Goal: Task Accomplishment & Management: Manage account settings

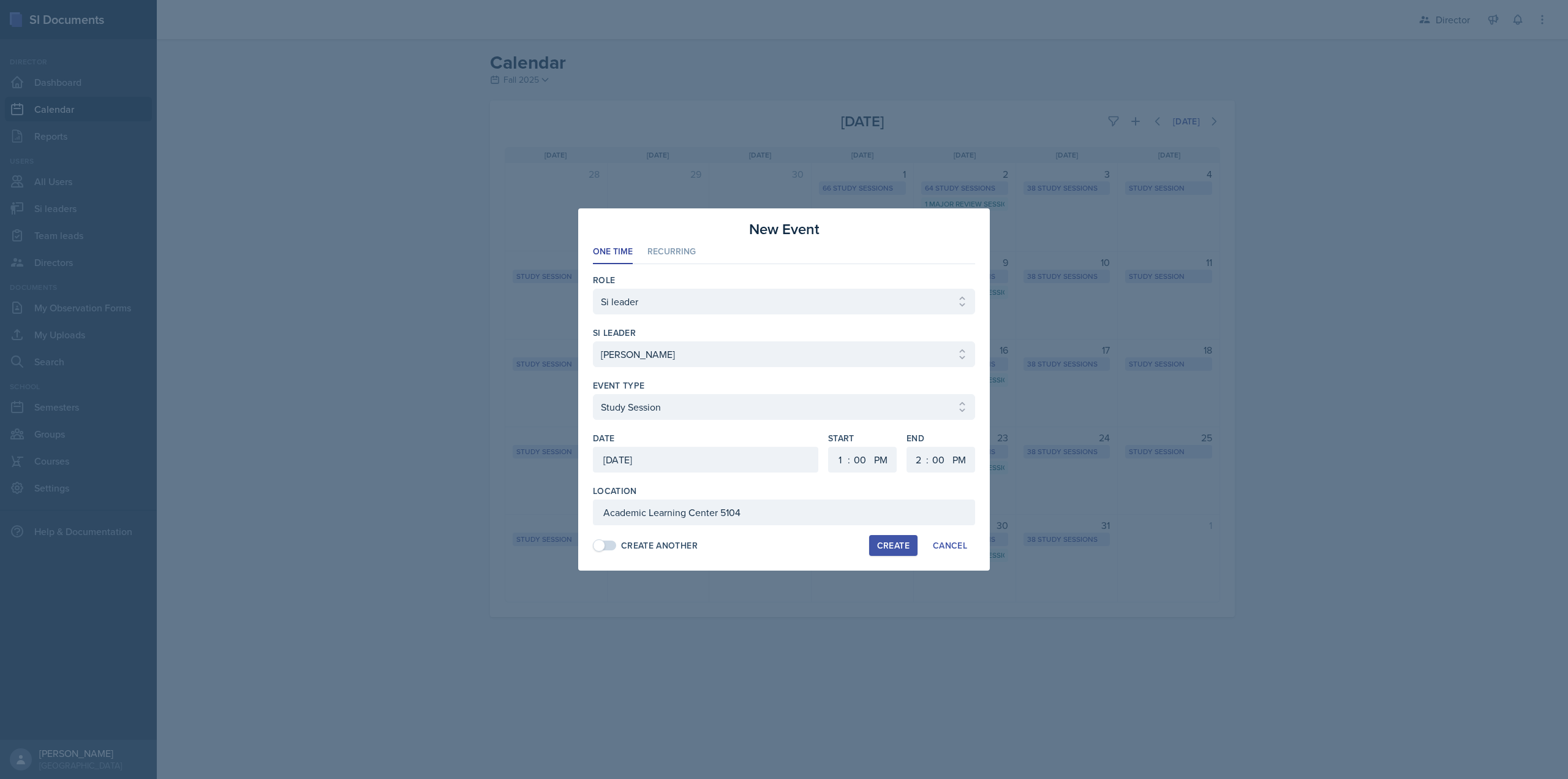
select select "1"
select select "34381008-8068-4ed8-acd2-c2f2b7060cfb"
select select "d66089cd-5ee7-4f89-a345-f1bdd1643066"
select select "PM"
select select "2"
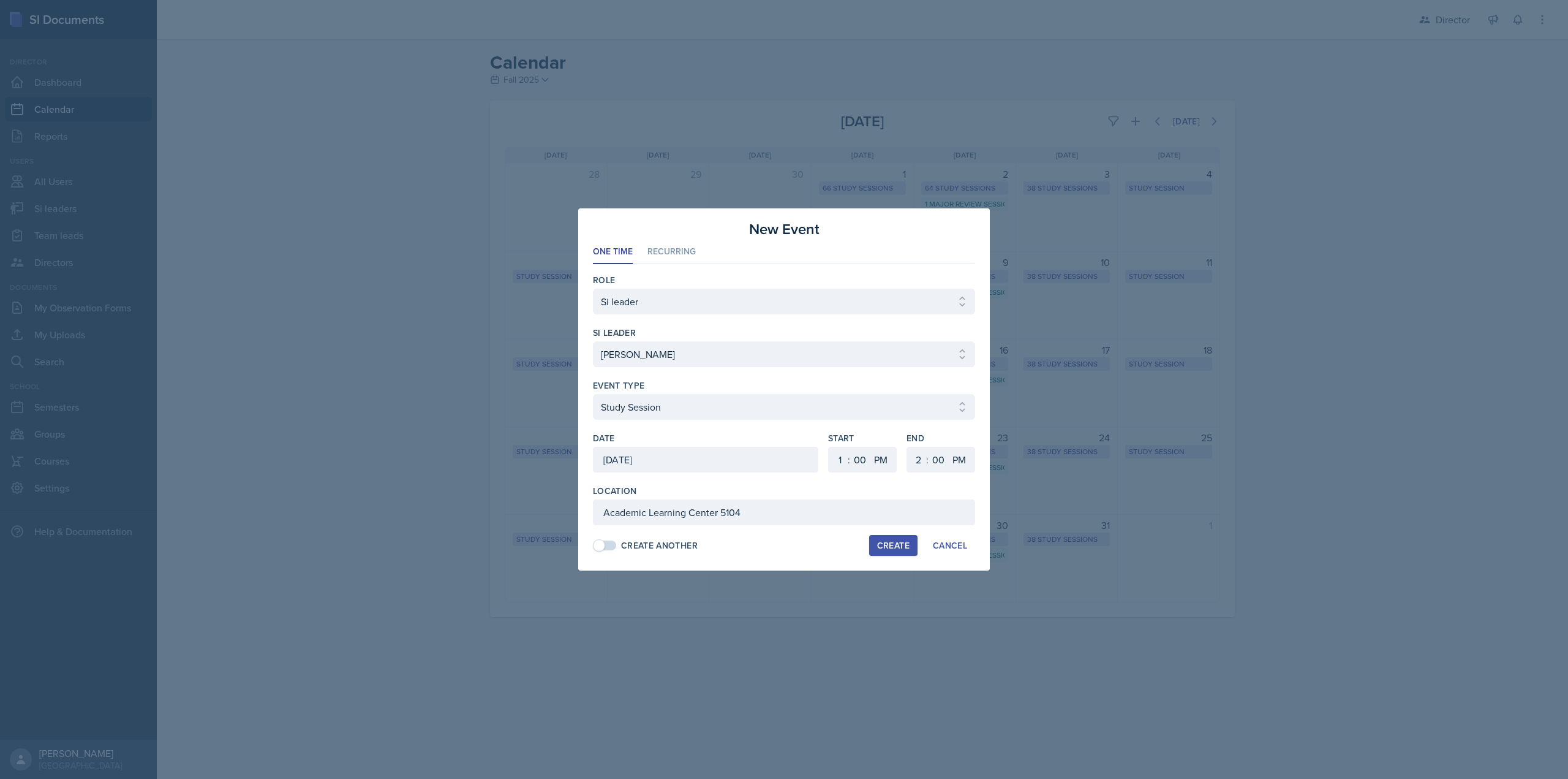
select select "PM"
click at [885, 545] on div "Create" at bounding box center [893, 546] width 32 height 10
select select
select select "6"
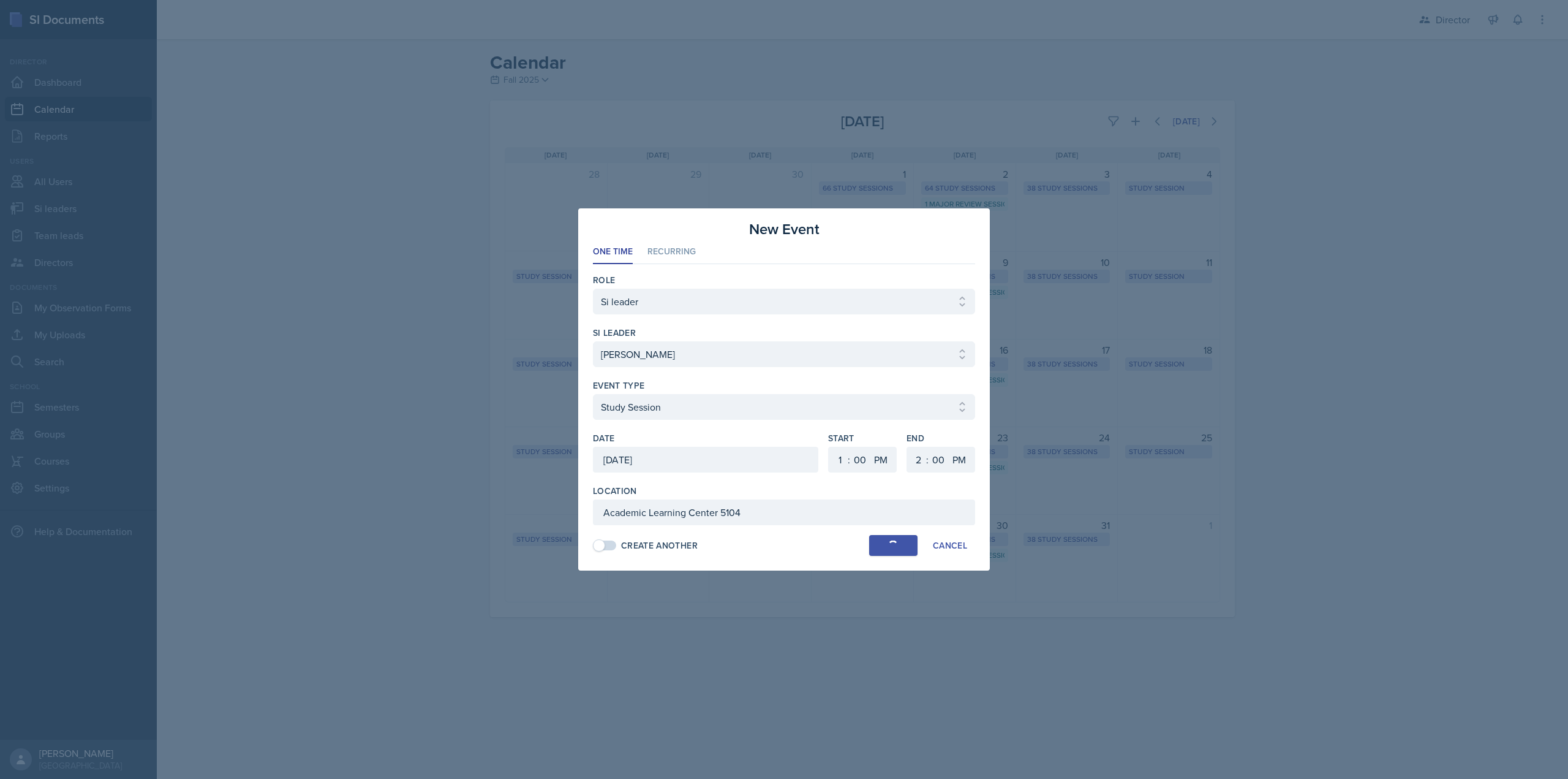
select select "6"
select select "30"
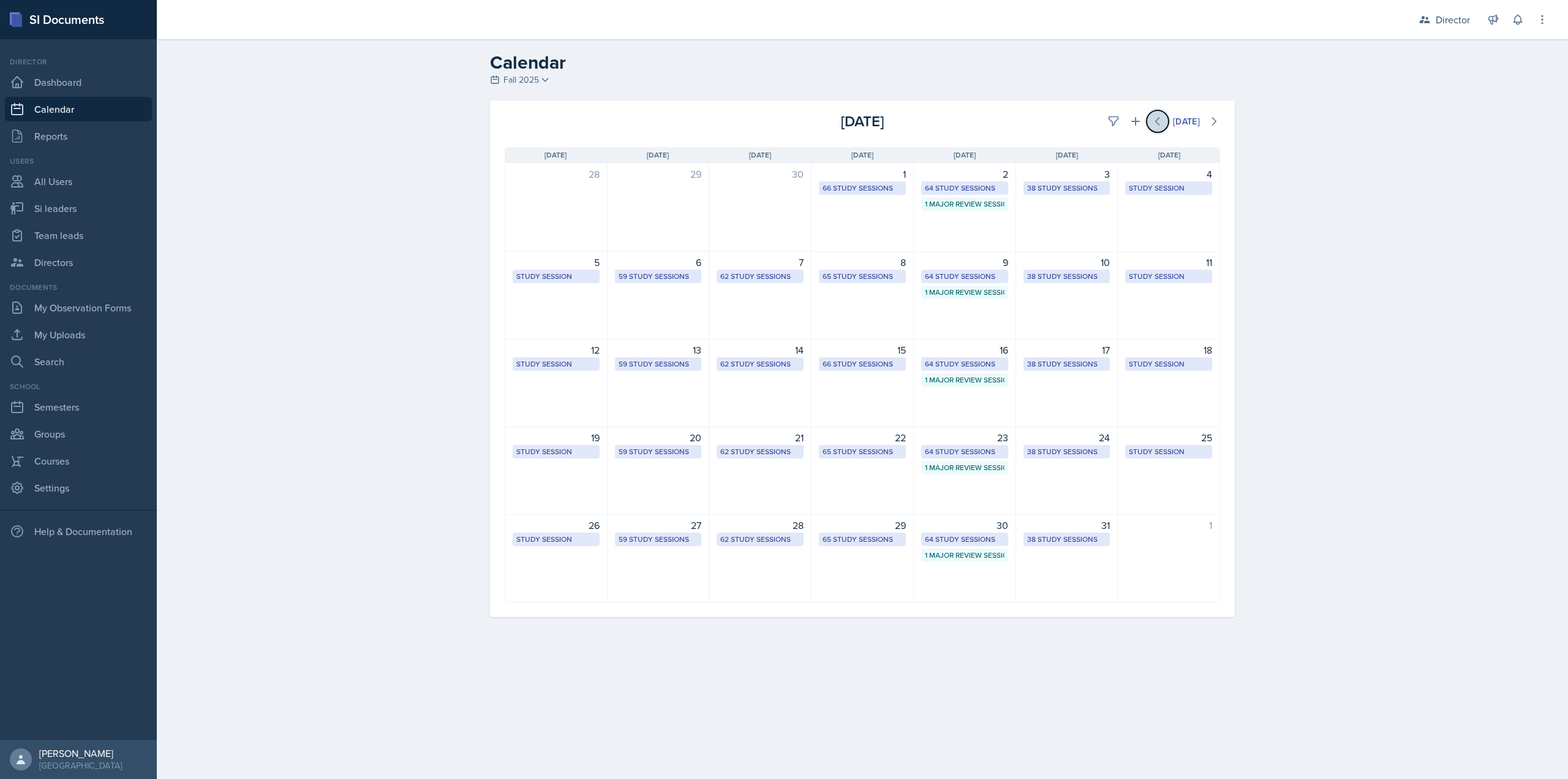
click at [1161, 120] on icon at bounding box center [1158, 122] width 12 height 12
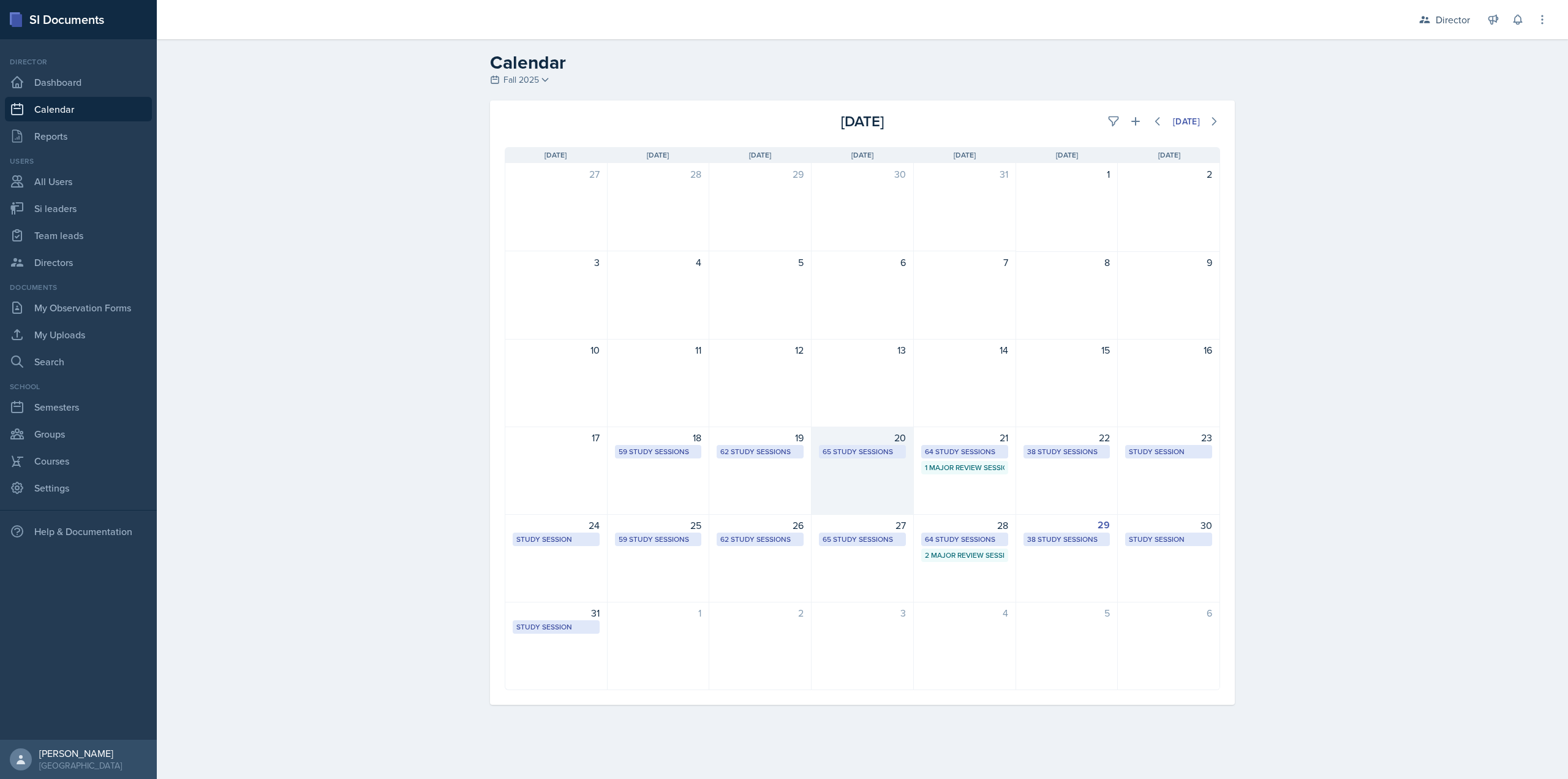
click at [886, 444] on div "20" at bounding box center [862, 438] width 87 height 15
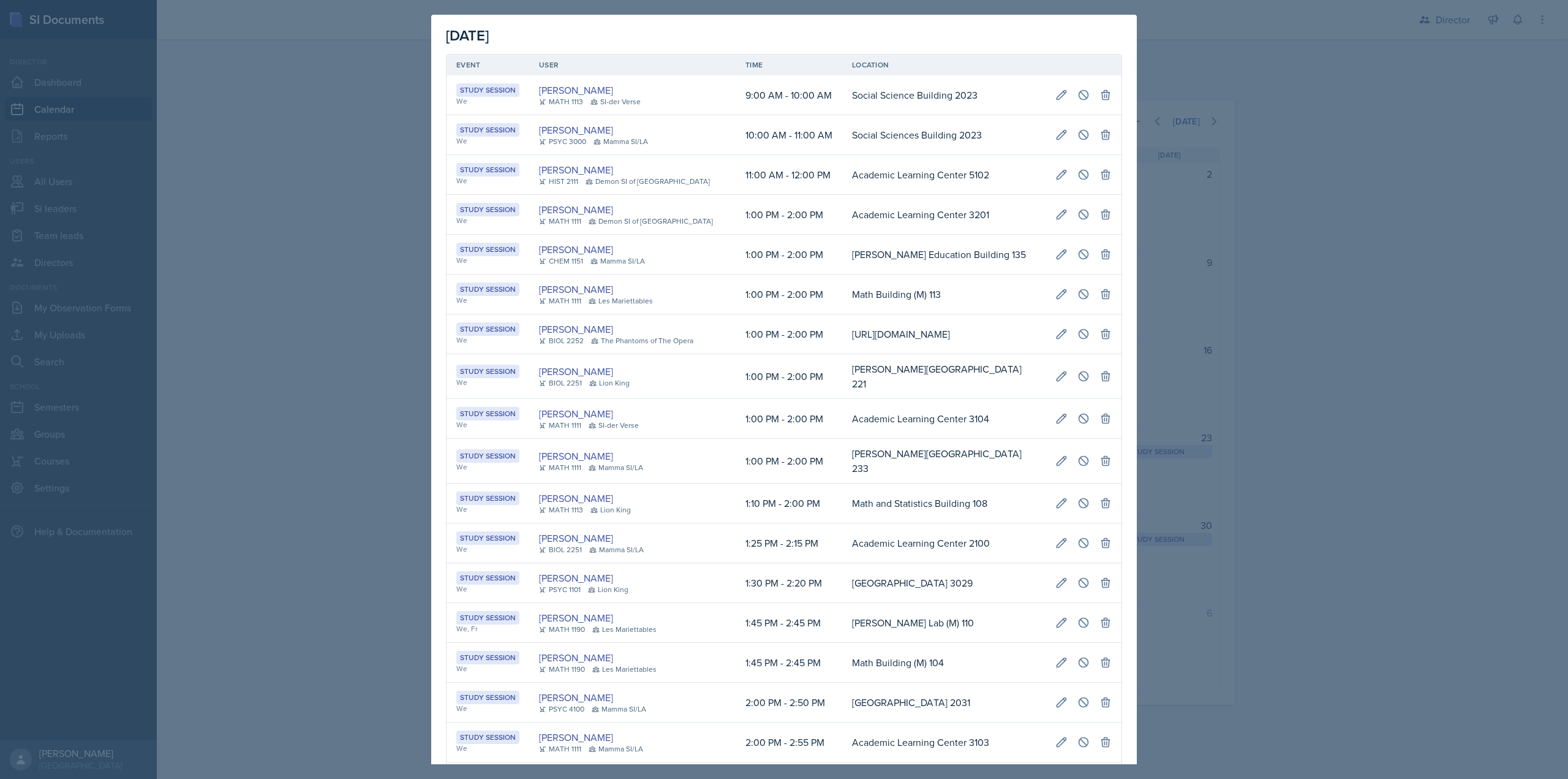
scroll to position [0, 247]
click at [842, 304] on td "Math Building (M) 113" at bounding box center [944, 294] width 204 height 40
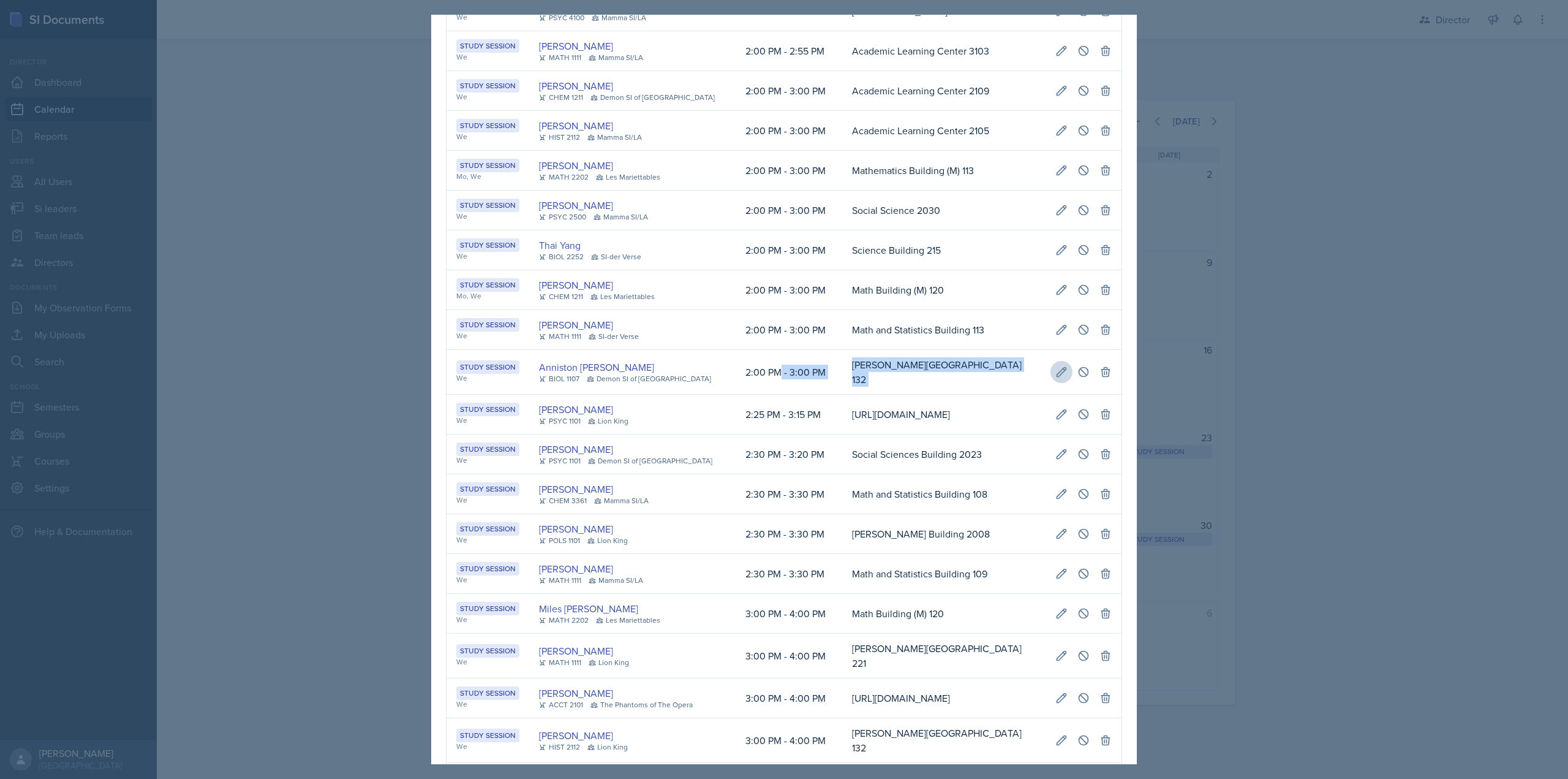
drag, startPoint x: 754, startPoint y: 395, endPoint x: 1046, endPoint y: 398, distance: 292.0
click at [1110, 387] on tr "Study Session We Anniston Boyanton BIOL 1107 Demon SI of Fleet Street 2:00 PM -…" at bounding box center [784, 372] width 675 height 45
click at [1057, 376] on icon at bounding box center [1062, 371] width 9 height 9
select select "2"
select select "3"
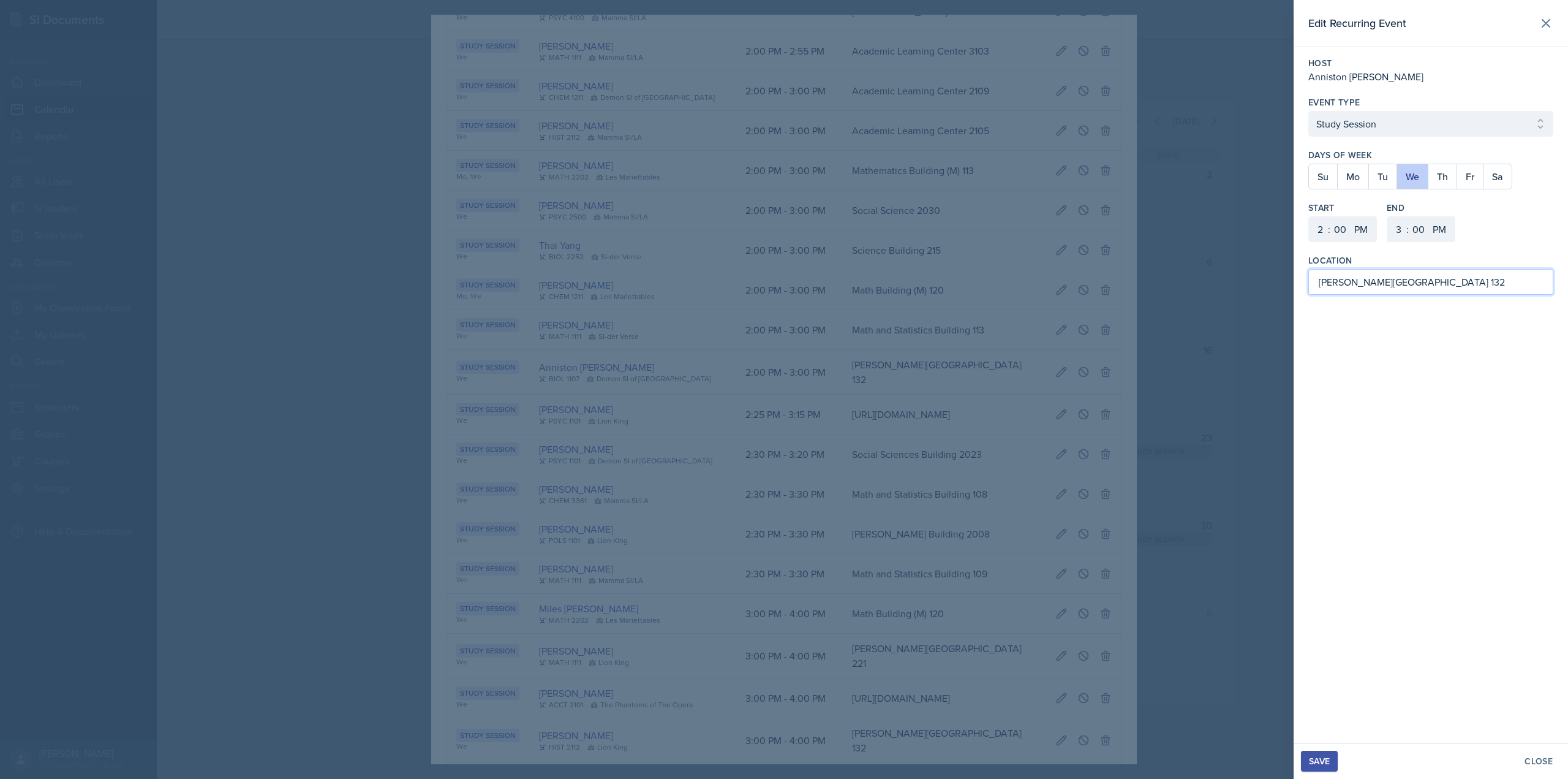
click at [1495, 284] on input "[PERSON_NAME][GEOGRAPHIC_DATA] 132" at bounding box center [1430, 281] width 245 height 25
click at [1320, 760] on div "Save" at bounding box center [1319, 761] width 21 height 10
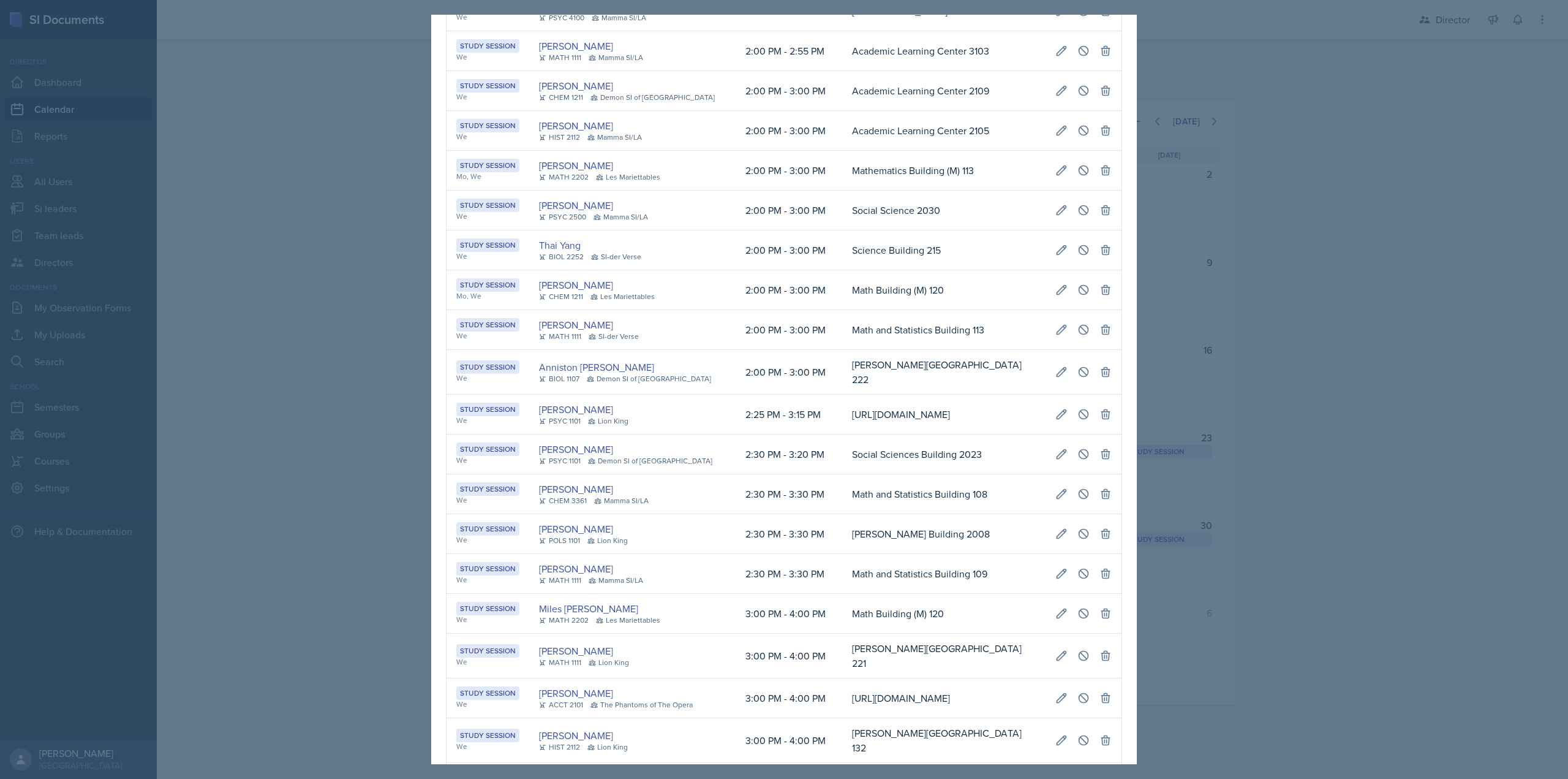
click at [1215, 326] on div at bounding box center [784, 389] width 1568 height 779
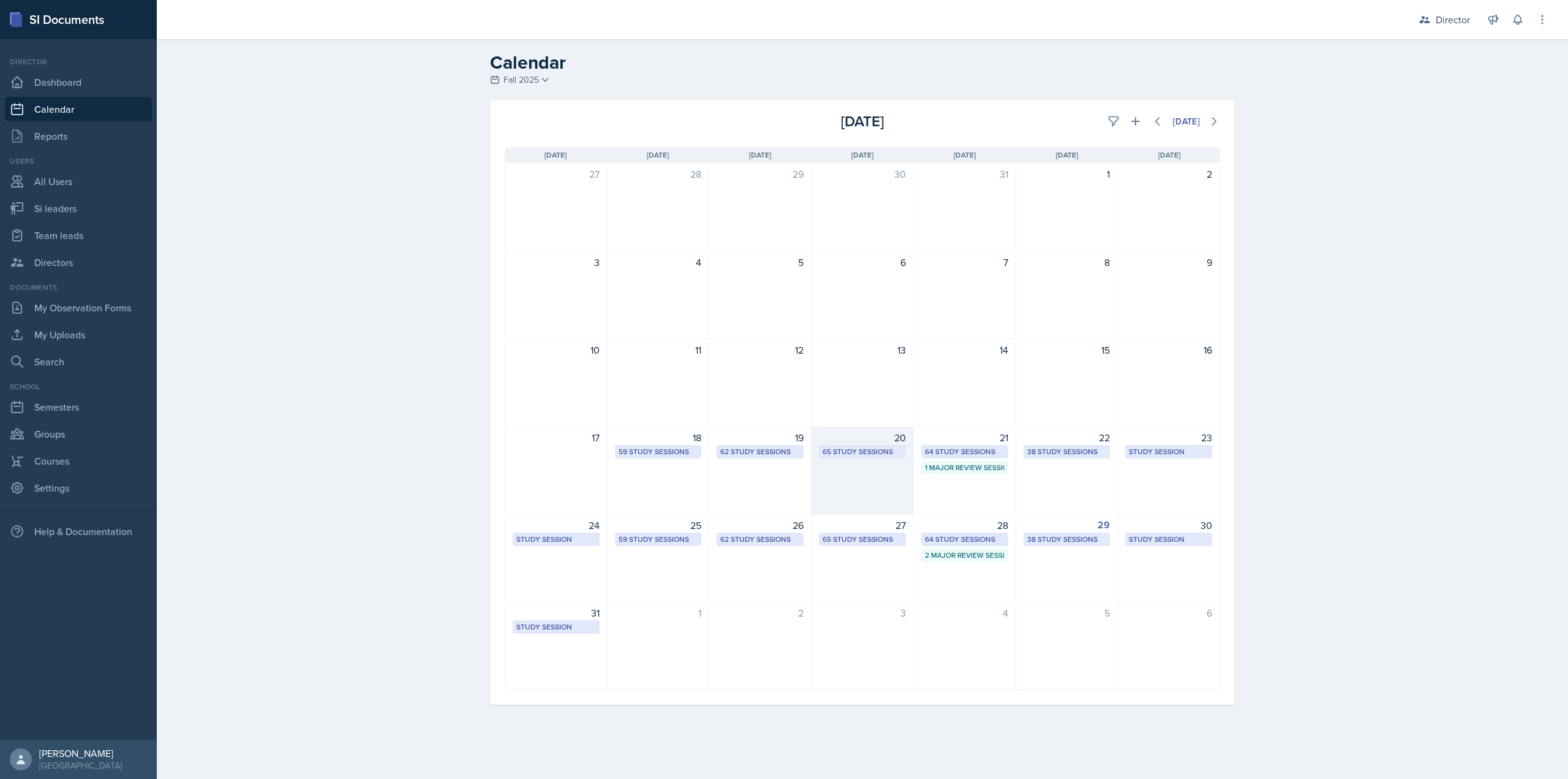
click at [860, 480] on div "20 65 Study Sessions" at bounding box center [862, 471] width 102 height 88
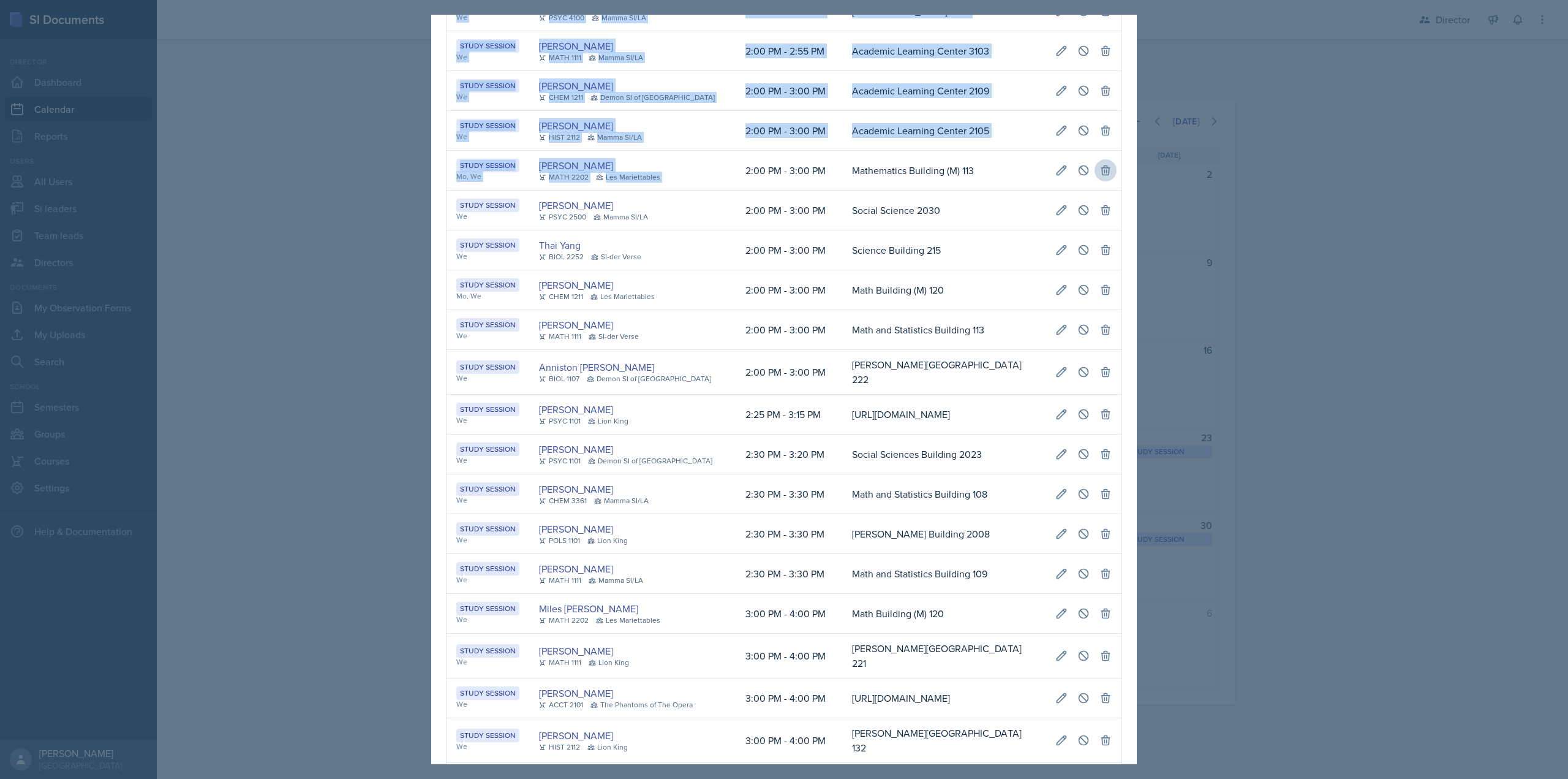
drag, startPoint x: 724, startPoint y: 194, endPoint x: 1097, endPoint y: 189, distance: 373.0
click at [1118, 186] on div "August 20th, 2025 Event User Time Location Study Session We Ariana Mitchell MAT…" at bounding box center [784, 688] width 706 height 2729
click at [1057, 176] on icon at bounding box center [1062, 171] width 12 height 12
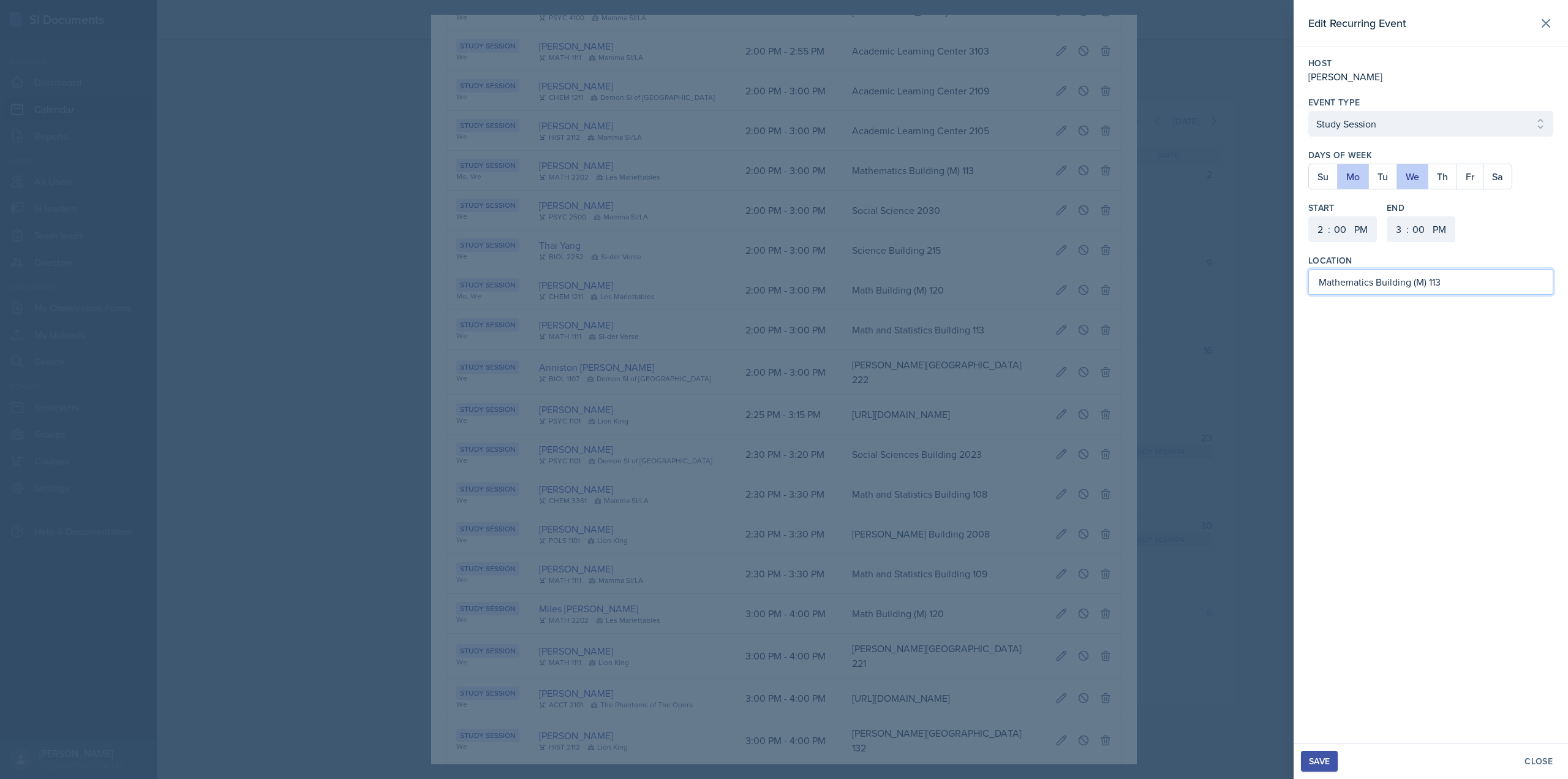
click at [1451, 279] on input "Mathematics Building (M) 113" at bounding box center [1430, 281] width 245 height 25
click at [1530, 752] on button "Close" at bounding box center [1538, 761] width 44 height 21
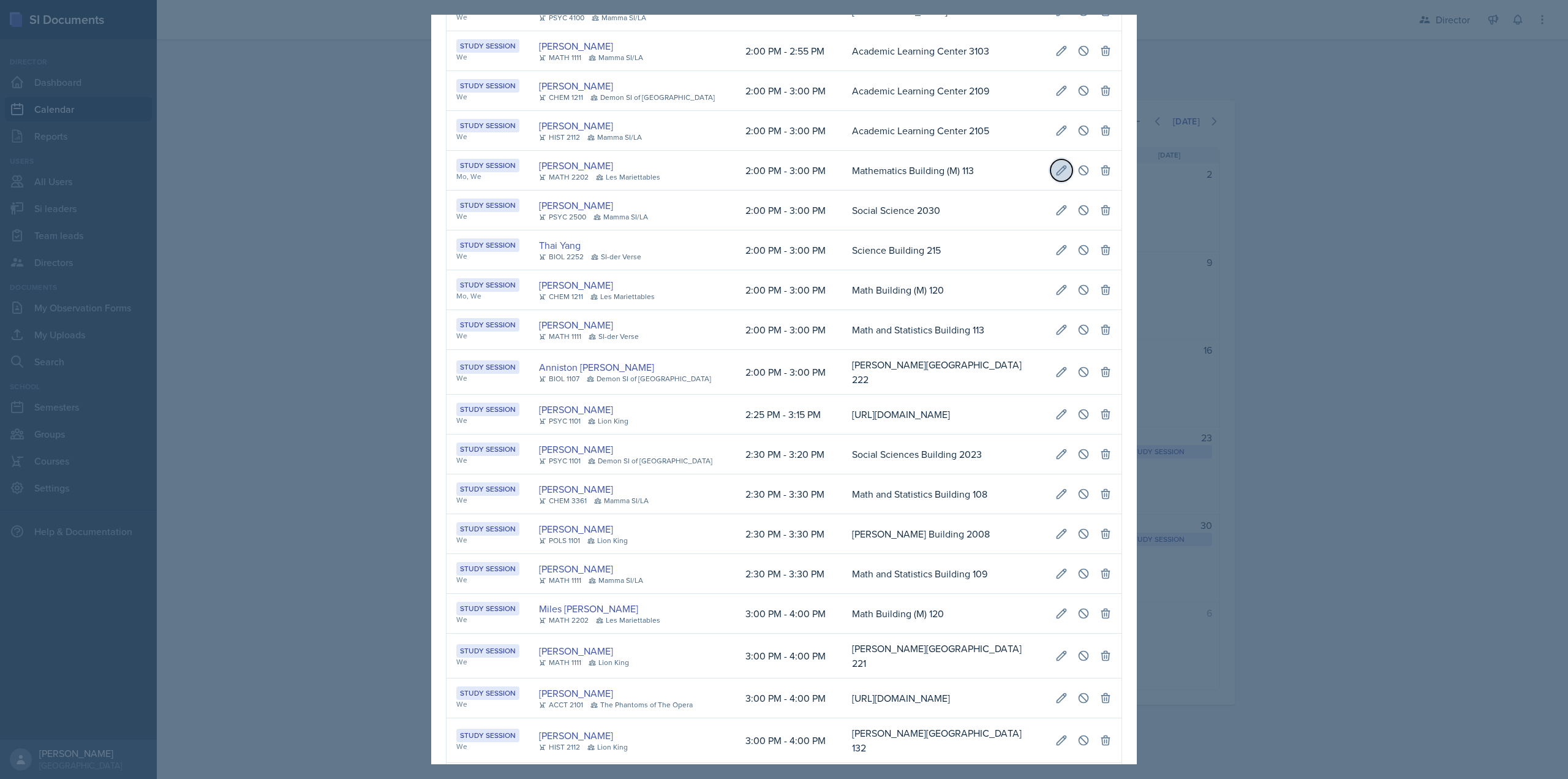
click at [1055, 176] on icon at bounding box center [1062, 171] width 12 height 12
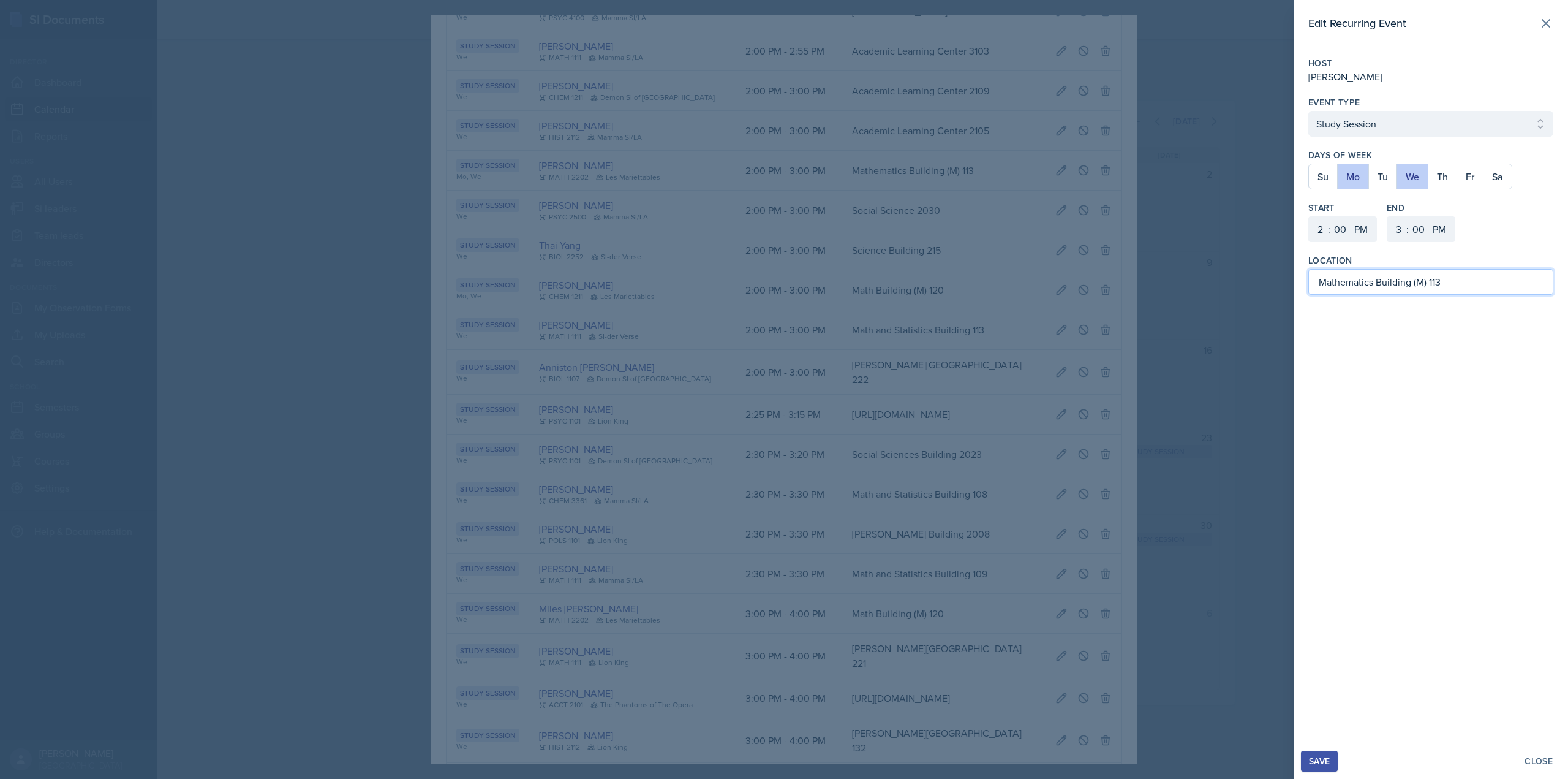
click at [1464, 277] on input "Mathematics Building (M) 113" at bounding box center [1430, 281] width 245 height 25
type input "Mathematics Building (M) 218"
click at [1324, 758] on div "Save" at bounding box center [1319, 761] width 21 height 10
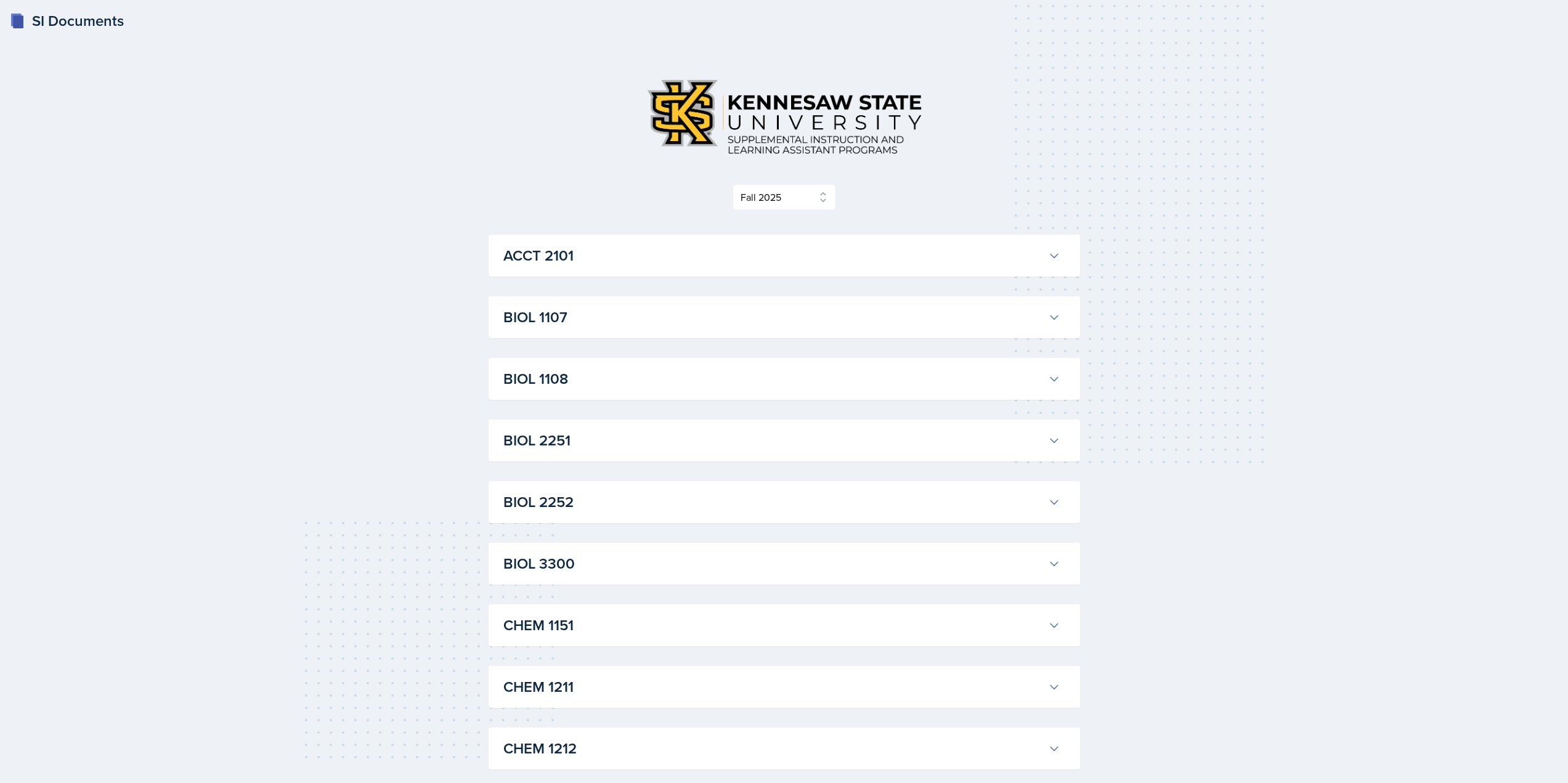
select select "2bed604d-1099-4043-b1bc-2365e8740244"
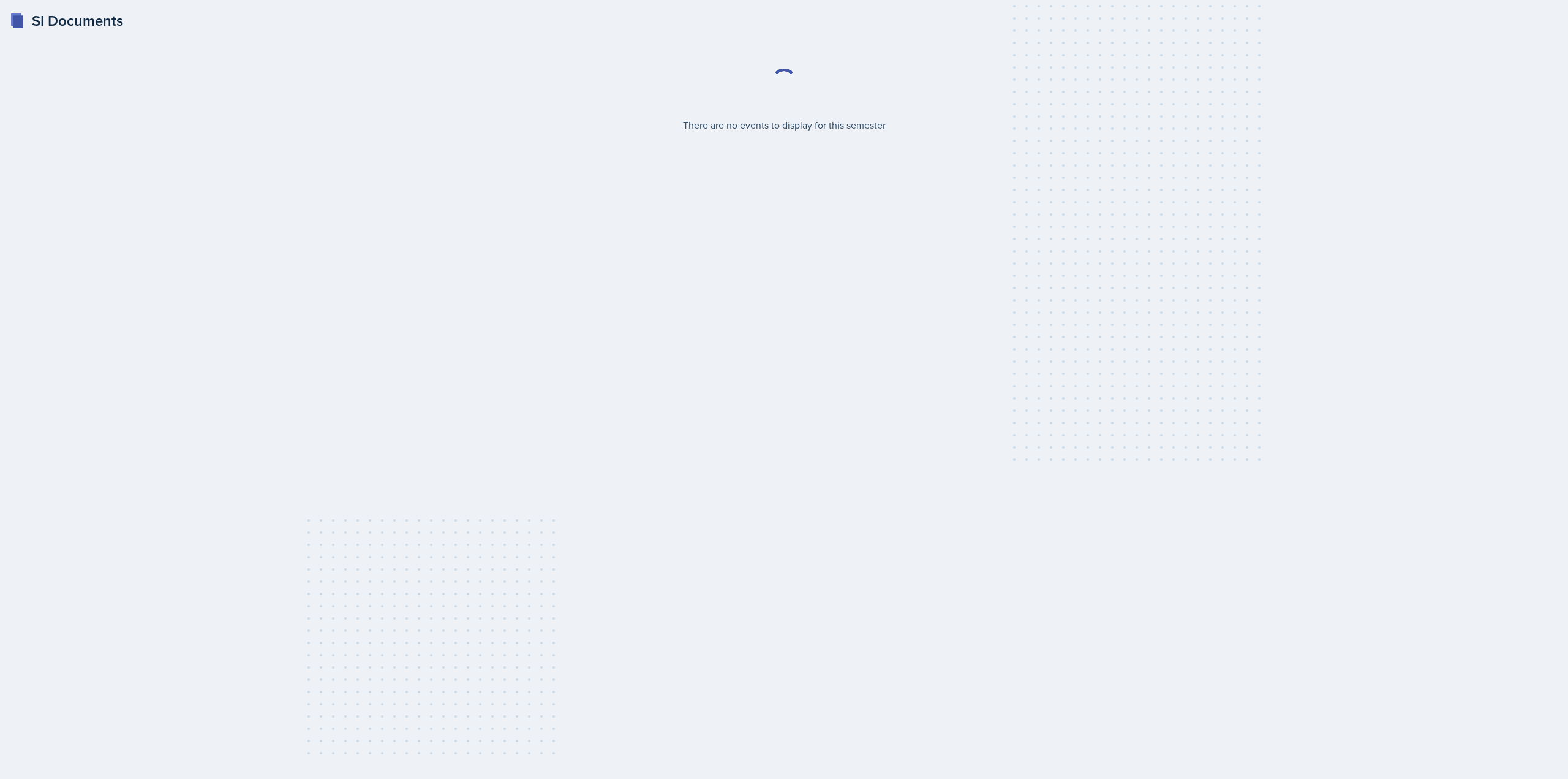
select select "2bed604d-1099-4043-b1bc-2365e8740244"
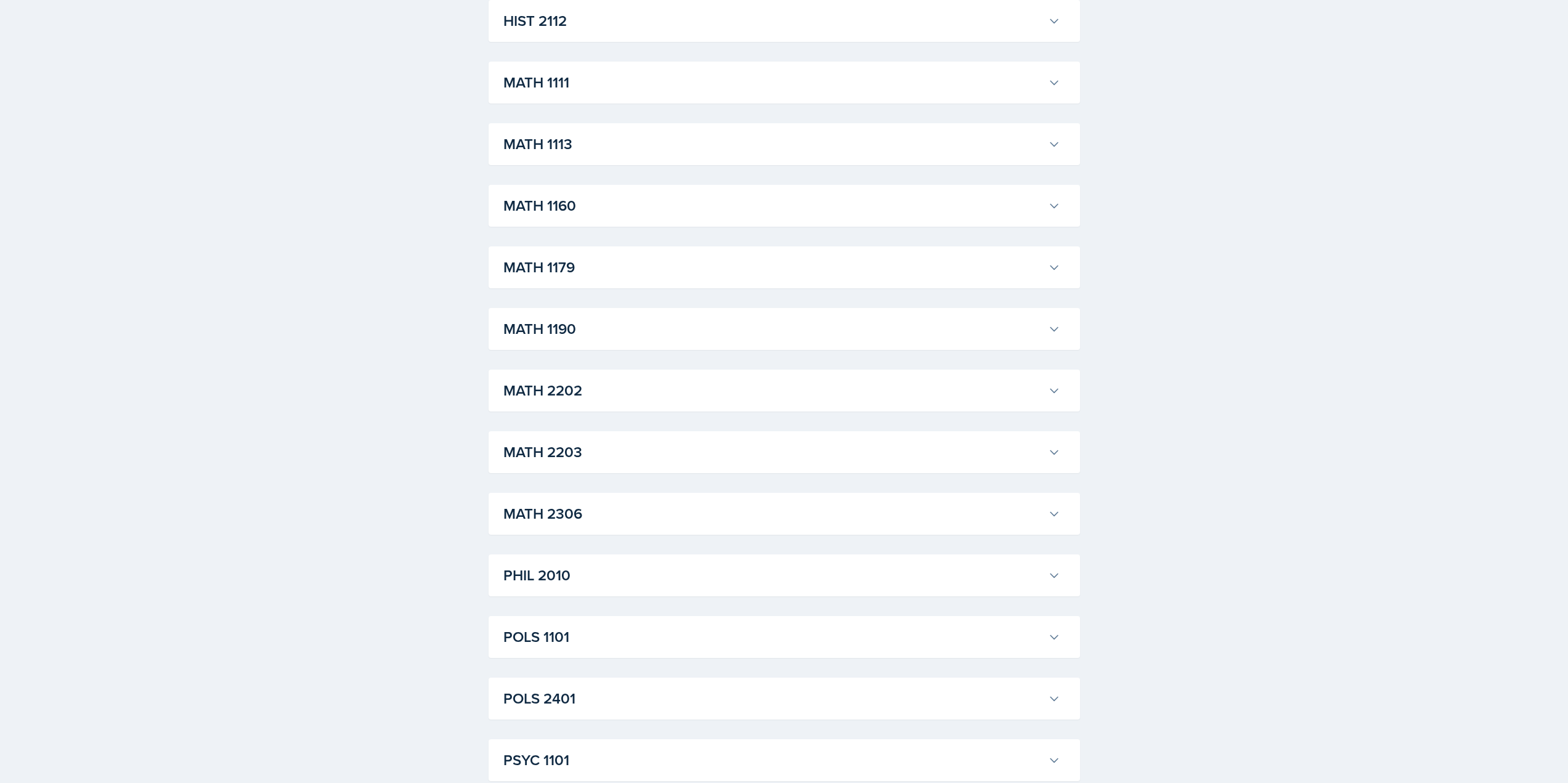
scroll to position [1109, 0]
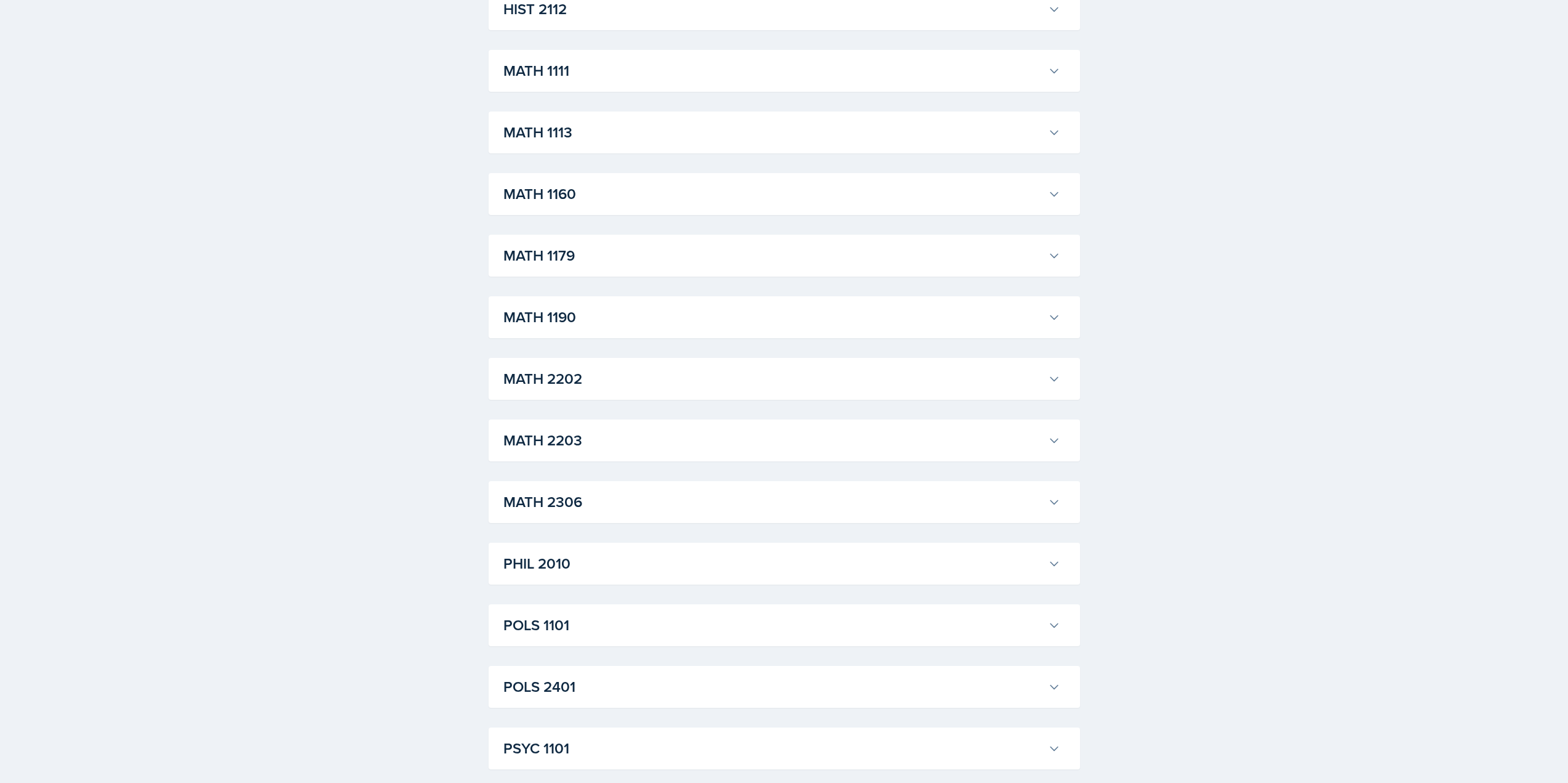
click at [634, 78] on h3 "MATH 1111" at bounding box center [773, 71] width 540 height 22
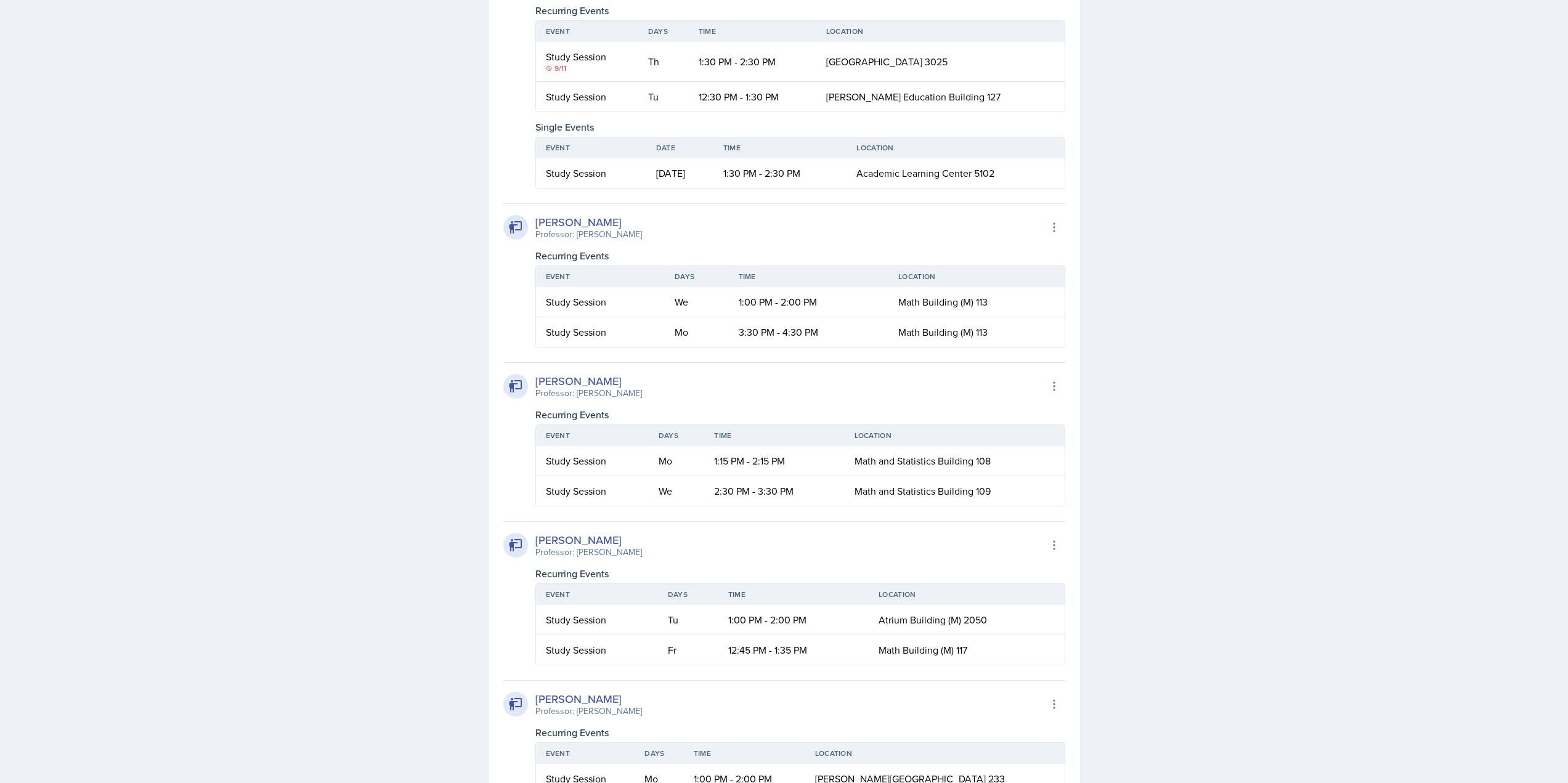
scroll to position [1847, 0]
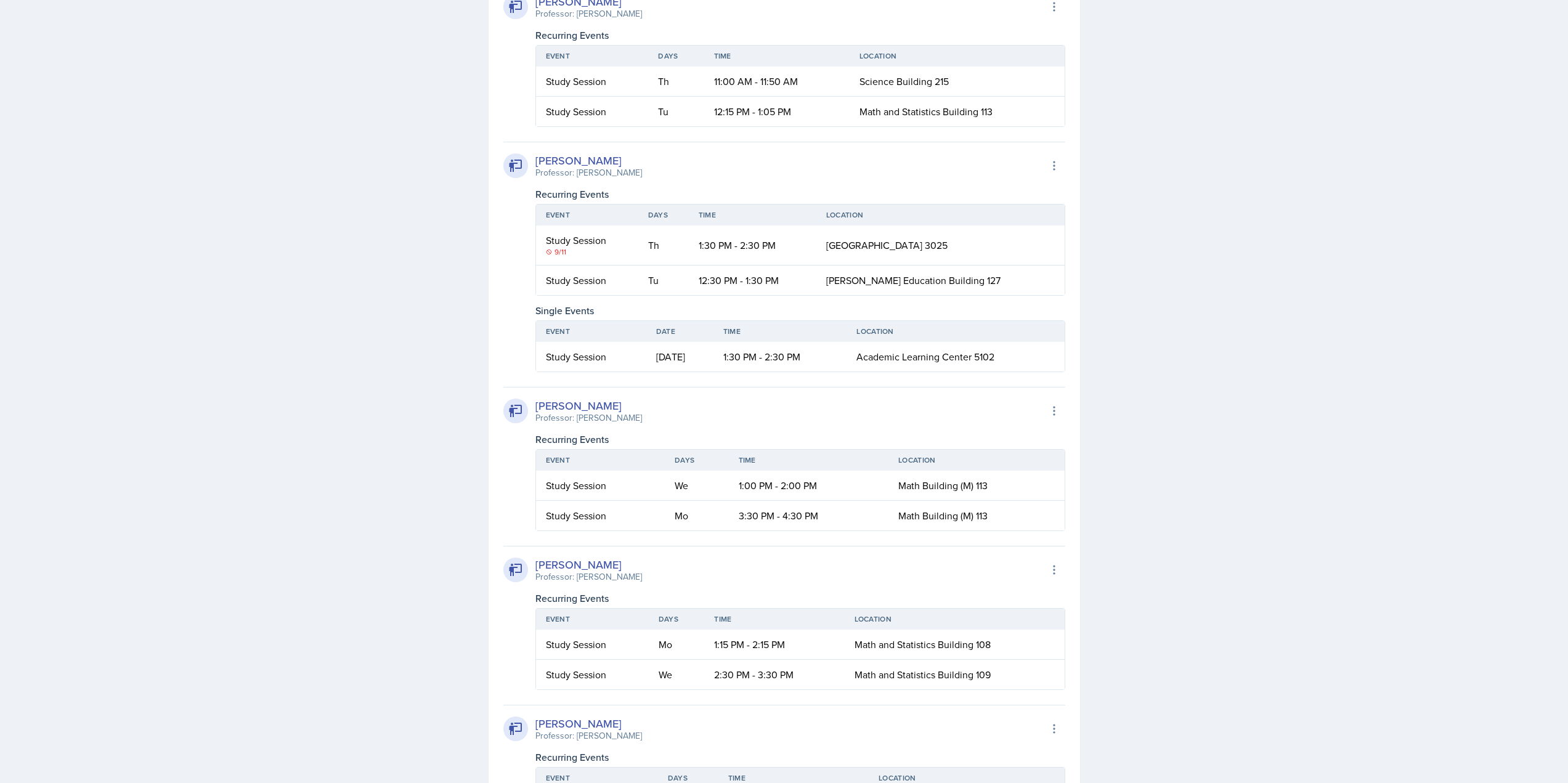
click at [419, 271] on div "SI Documents Select Semester Fall 2025 Summer 2025 Spring 2025 Fall 2024 Summer…" at bounding box center [784, 534] width 1568 height 4763
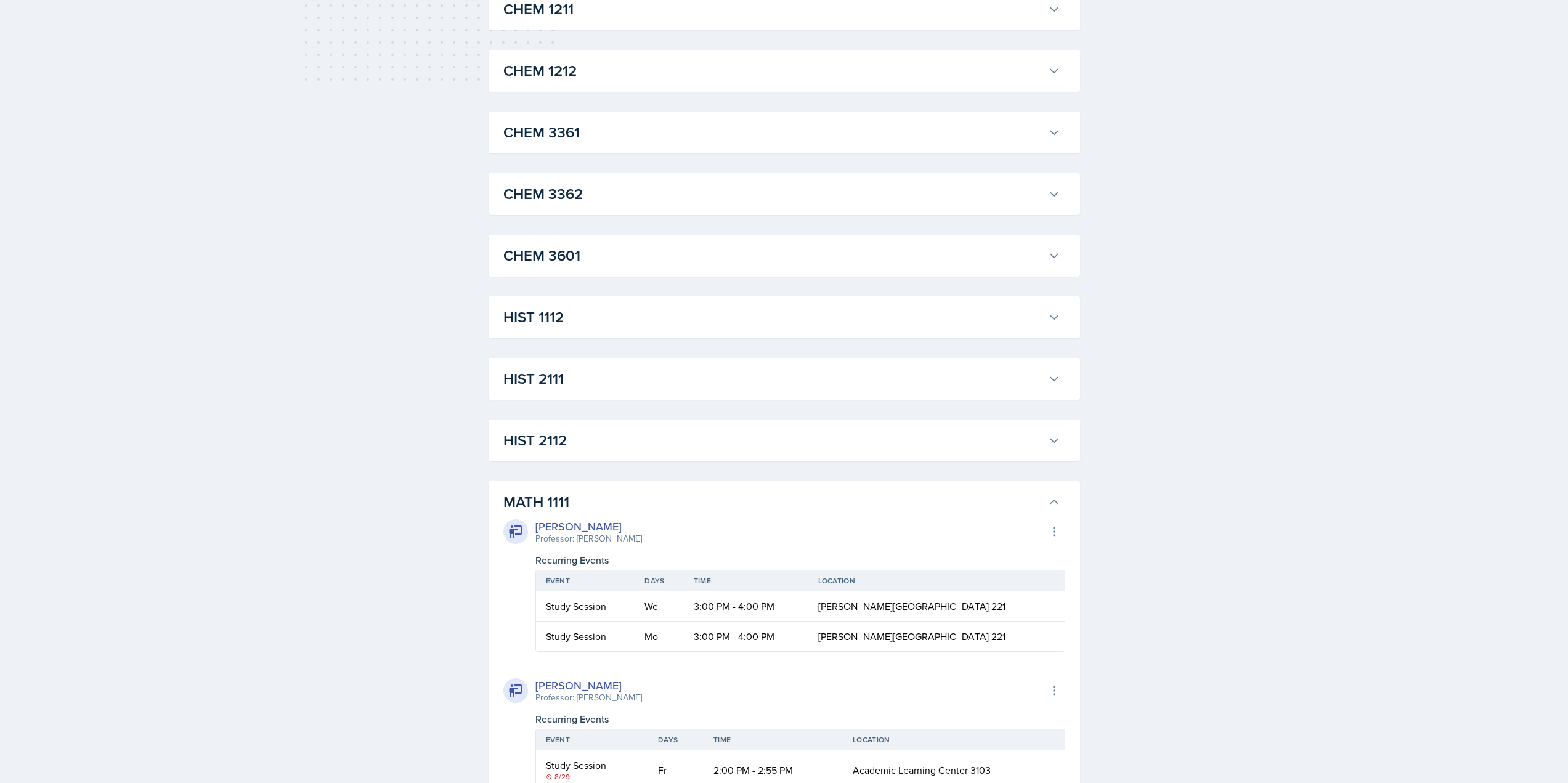
drag, startPoint x: 614, startPoint y: 475, endPoint x: 612, endPoint y: 486, distance: 11.2
click at [610, 525] on div "[PERSON_NAME]" at bounding box center [589, 526] width 107 height 17
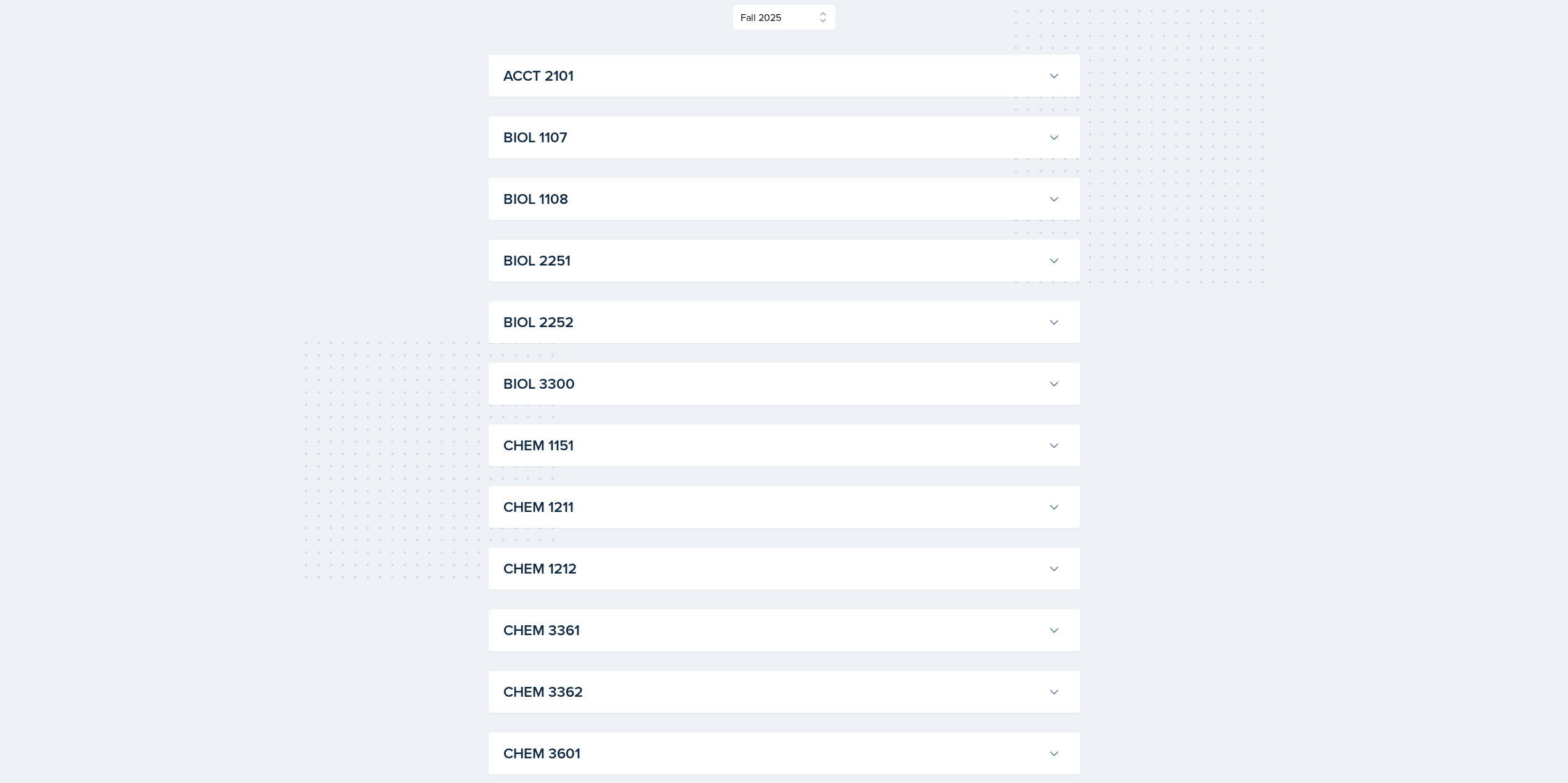
scroll to position [185, 0]
click at [562, 122] on h3 "BIOL 1107" at bounding box center [773, 132] width 540 height 22
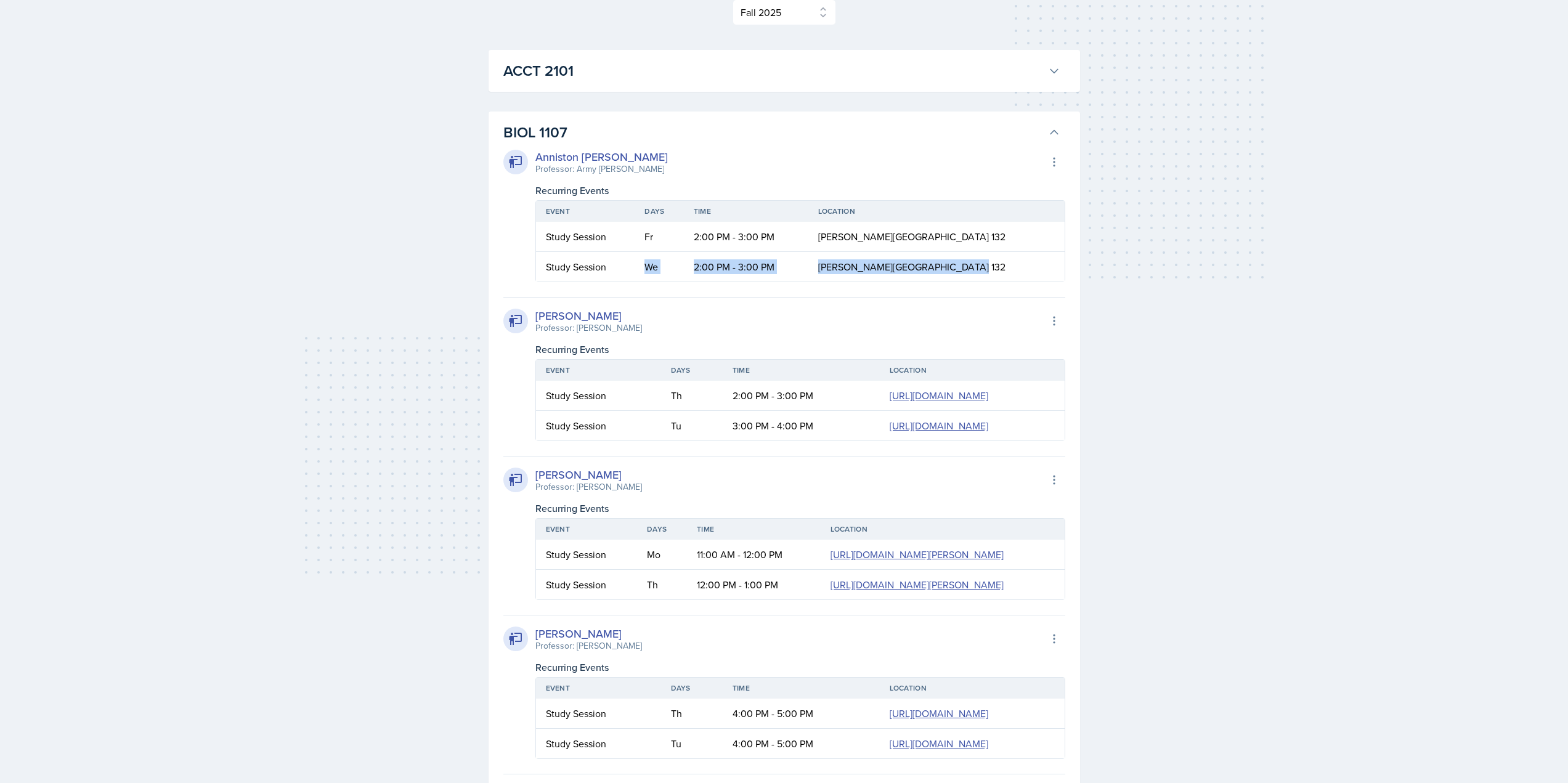
drag, startPoint x: 679, startPoint y: 266, endPoint x: 994, endPoint y: 258, distance: 315.1
click at [994, 258] on tr "Study Session We 2:00 PM - 3:00 PM [PERSON_NAME][GEOGRAPHIC_DATA] 132" at bounding box center [800, 266] width 529 height 29
click at [996, 261] on td "[PERSON_NAME][GEOGRAPHIC_DATA] 132" at bounding box center [936, 266] width 257 height 29
drag, startPoint x: 871, startPoint y: 236, endPoint x: 652, endPoint y: 240, distance: 219.0
click at [652, 240] on tr "Study Session Fr 2:00 PM - 3:00 PM [PERSON_NAME][GEOGRAPHIC_DATA] 132" at bounding box center [800, 236] width 529 height 30
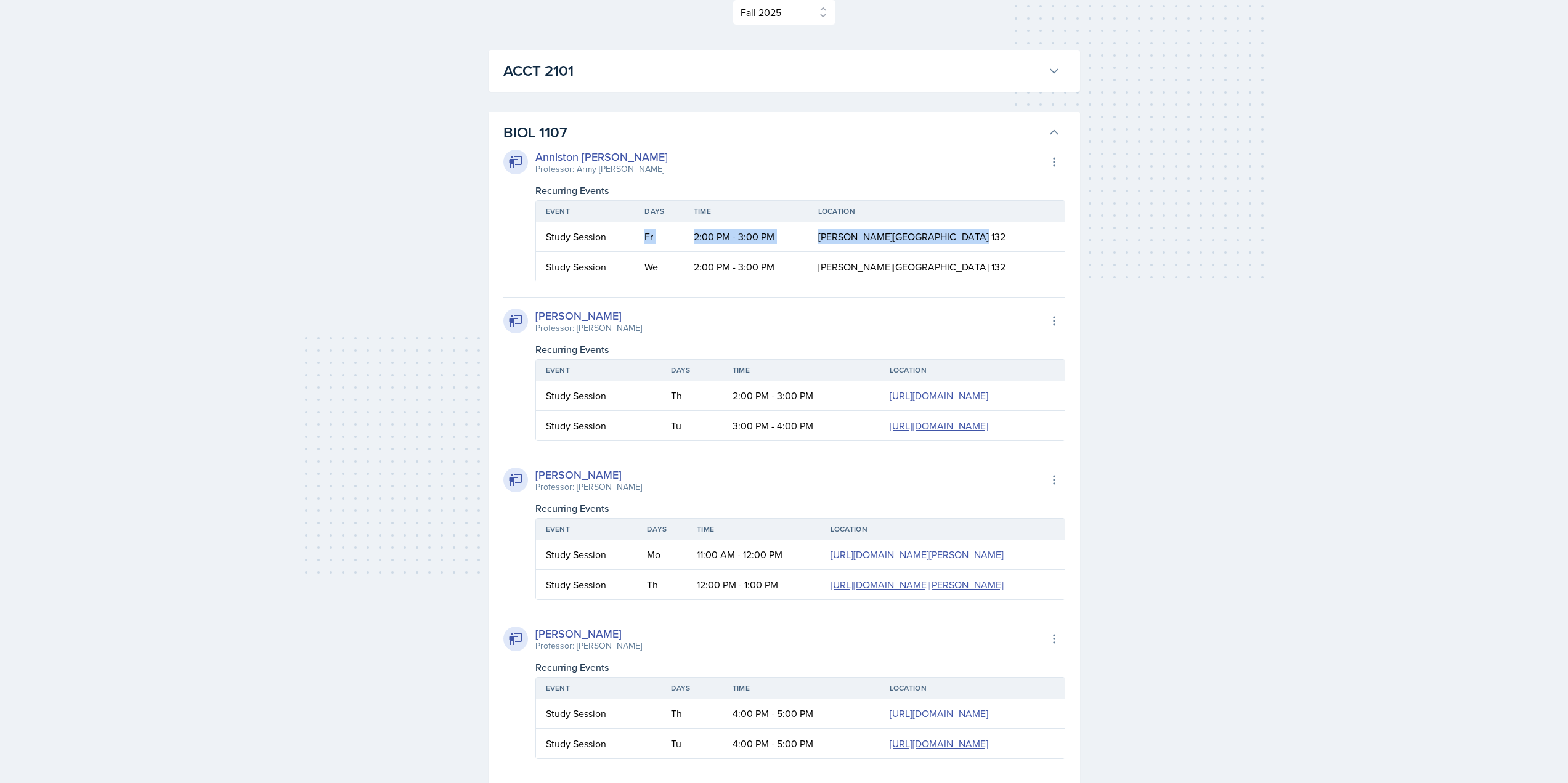
drag, startPoint x: 652, startPoint y: 240, endPoint x: 619, endPoint y: 253, distance: 35.5
click at [651, 241] on td "Fr" at bounding box center [659, 236] width 49 height 30
